Goal: Use online tool/utility

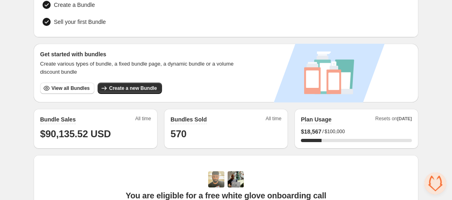
scroll to position [110, 0]
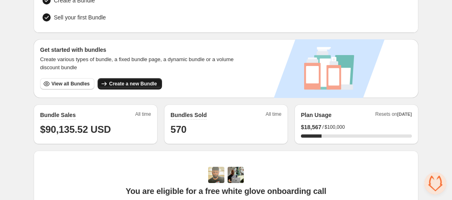
click at [134, 83] on span "Create a new Bundle" at bounding box center [133, 84] width 48 height 6
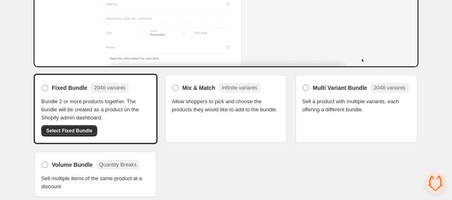
scroll to position [165, 0]
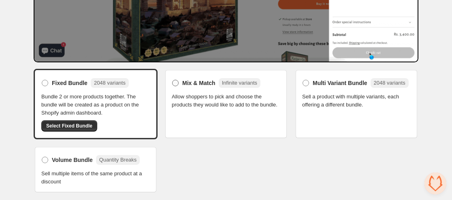
click at [177, 83] on span at bounding box center [175, 83] width 6 height 6
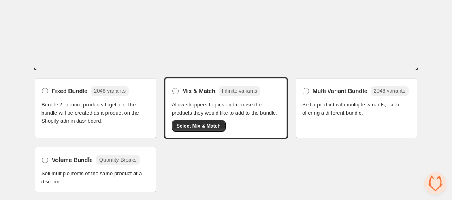
scroll to position [150, 0]
click at [203, 127] on span "Select Mix & Match" at bounding box center [198, 126] width 44 height 6
